Goal: Information Seeking & Learning: Find specific fact

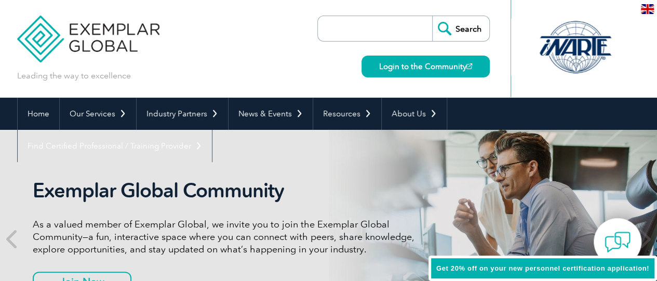
scroll to position [4302, 0]
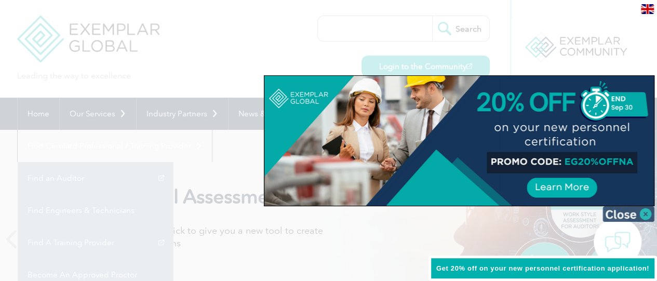
click at [646, 211] on img at bounding box center [629, 214] width 52 height 16
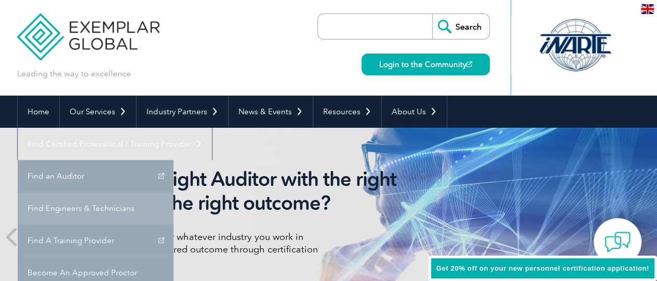
scroll to position [0, 0]
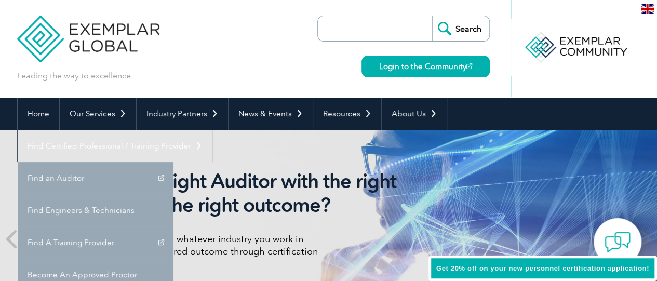
click at [380, 33] on input "search" at bounding box center [377, 28] width 109 height 25
paste input "012508IN-OHSLATC002"
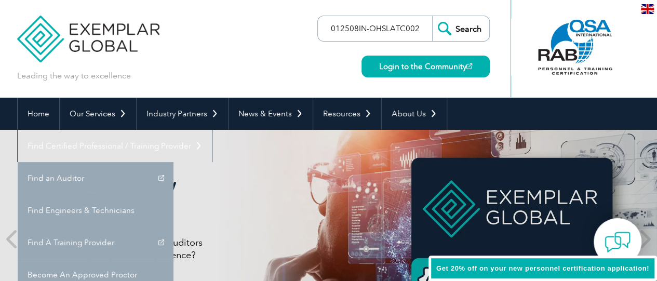
type input "012508IN-OHSLATC002"
click at [432, 16] on input "Search" at bounding box center [460, 28] width 57 height 25
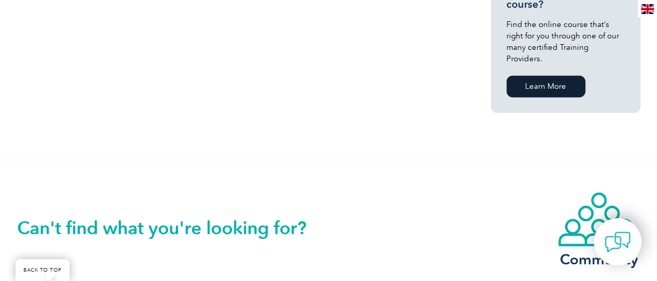
scroll to position [790, 0]
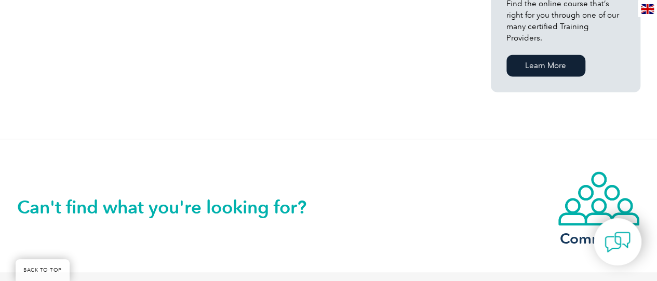
click at [274, 198] on h2 "Can't find what you're looking for?" at bounding box center [173, 206] width 312 height 17
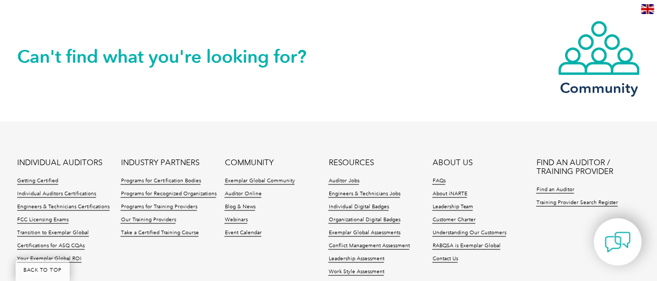
scroll to position [956, 0]
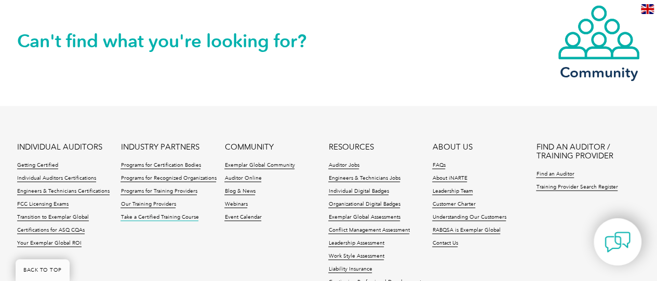
click at [166, 214] on link "Take a Certified Training Course" at bounding box center [160, 217] width 78 height 7
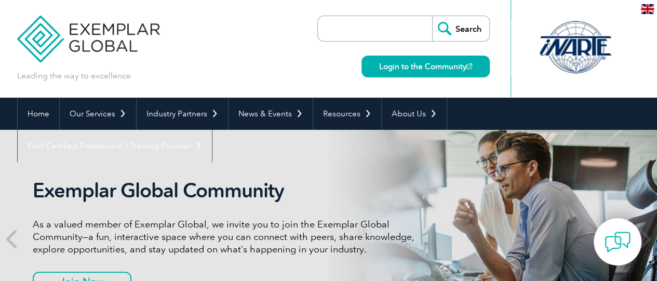
scroll to position [4302, 0]
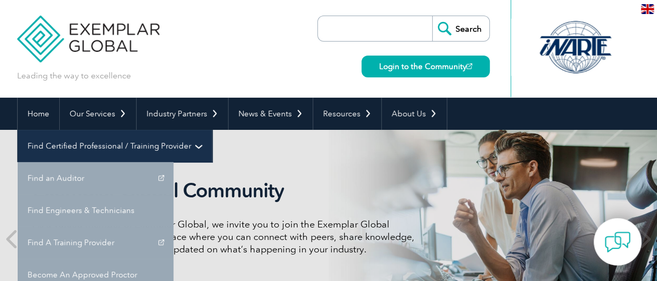
click at [212, 130] on link "Find Certified Professional / Training Provider" at bounding box center [115, 146] width 194 height 32
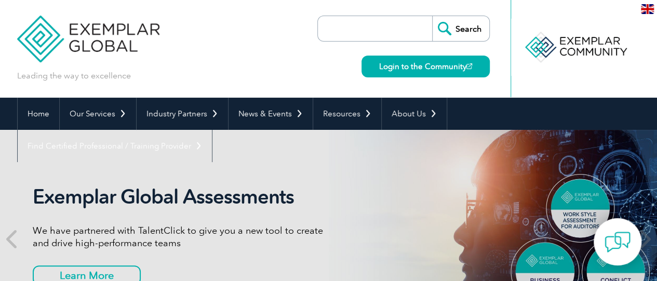
click at [0, 0] on link "Find A Training Provider" at bounding box center [0, 0] width 0 height 0
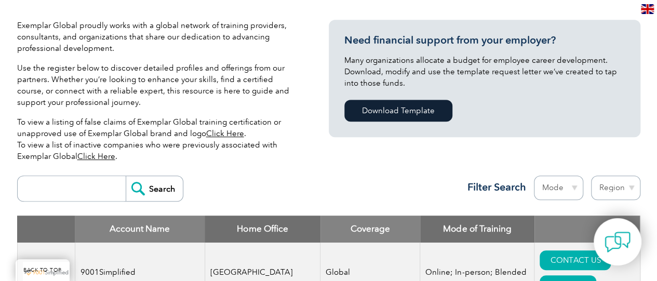
scroll to position [270, 0]
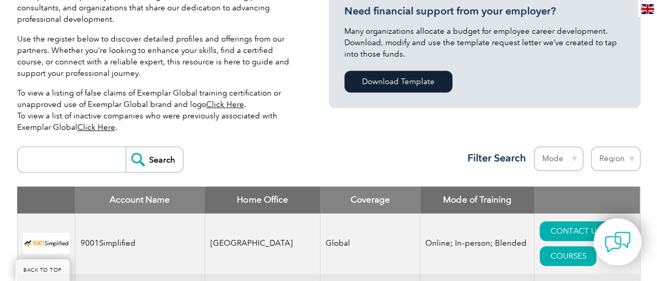
click at [573, 158] on select "Mode Online In-person Blended" at bounding box center [558, 159] width 49 height 24
select select "In-person"
click at [534, 147] on select "Mode Online In-person Blended" at bounding box center [558, 159] width 49 height 24
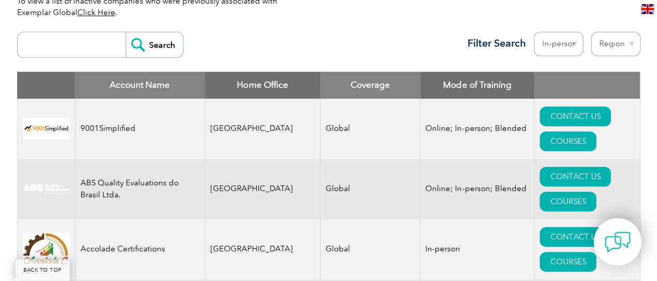
scroll to position [374, 0]
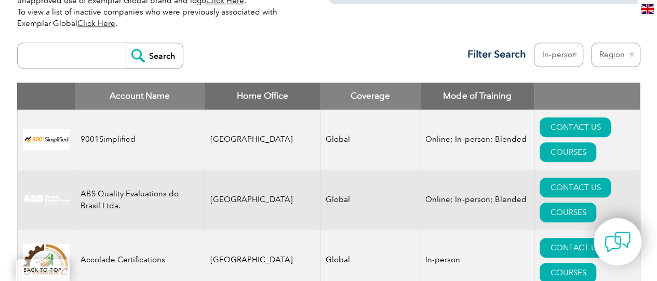
click at [75, 54] on input "search" at bounding box center [74, 55] width 103 height 25
paste input "Royal Impact Certifications Limited"
type input "Royal Impact Certifications Limited"
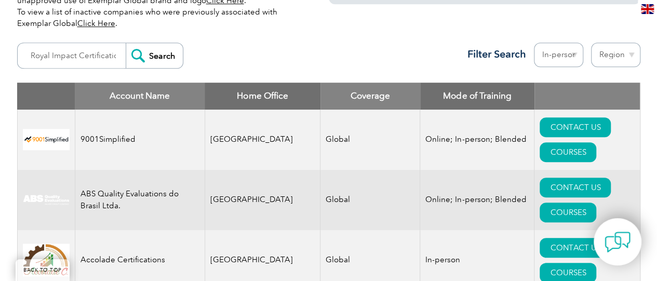
click at [148, 56] on input "Search" at bounding box center [154, 55] width 57 height 25
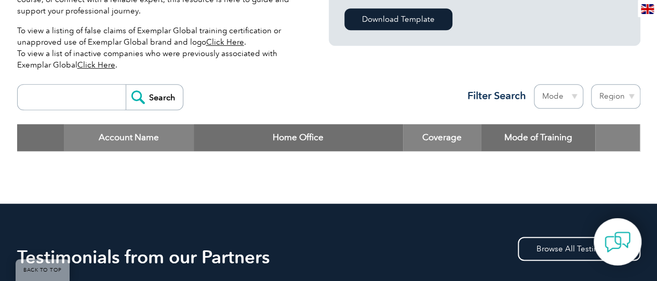
scroll to position [353, 0]
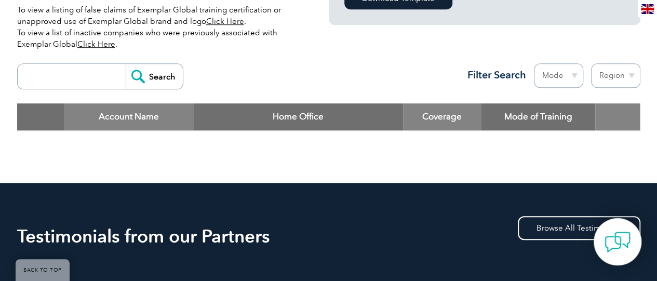
click at [542, 117] on th "Mode of Training" at bounding box center [538, 116] width 114 height 27
click at [342, 112] on th "Home Office" at bounding box center [298, 116] width 209 height 27
click at [134, 114] on th "Account Name" at bounding box center [129, 116] width 130 height 27
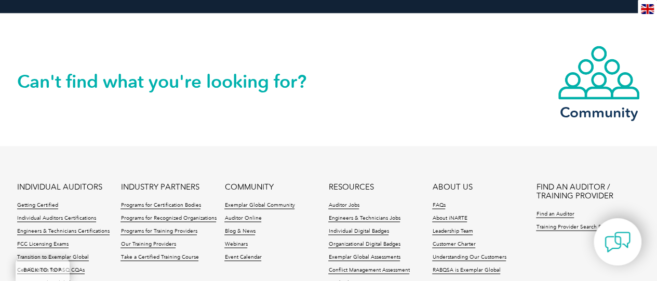
scroll to position [998, 0]
